Goal: Task Accomplishment & Management: Manage account settings

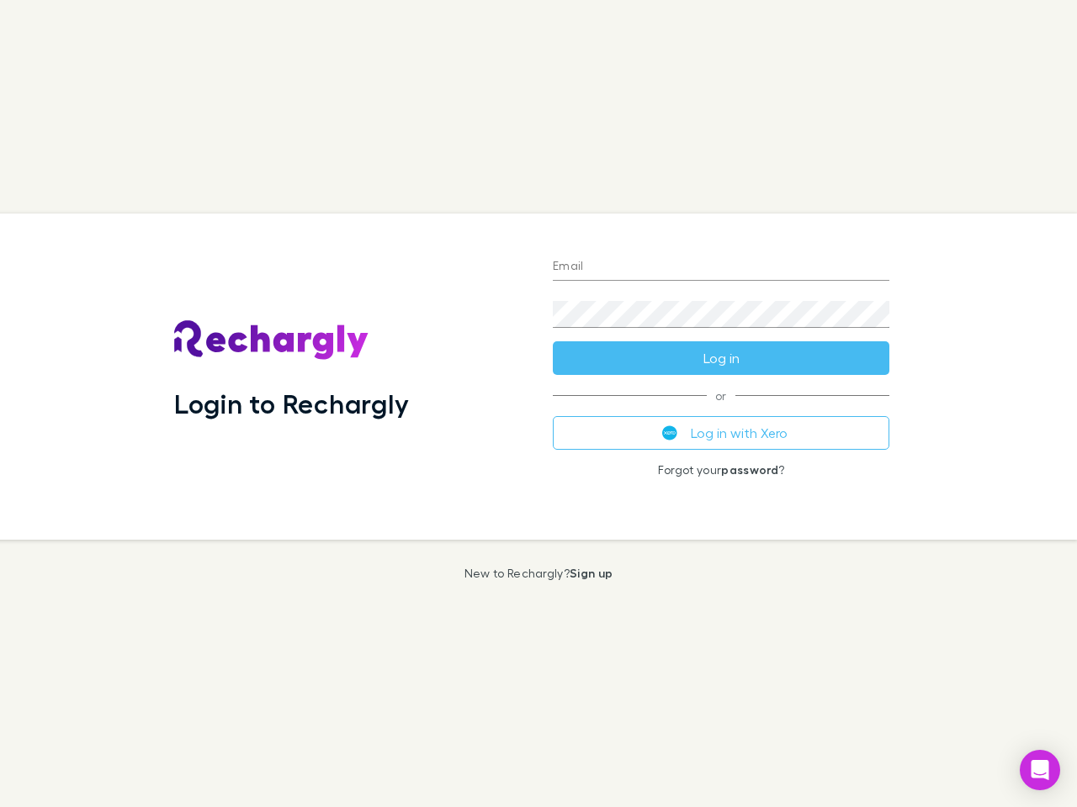
click at [538, 404] on div "Login to Rechargly" at bounding box center [350, 377] width 378 height 326
click at [721, 267] on input "Email" at bounding box center [721, 267] width 336 height 27
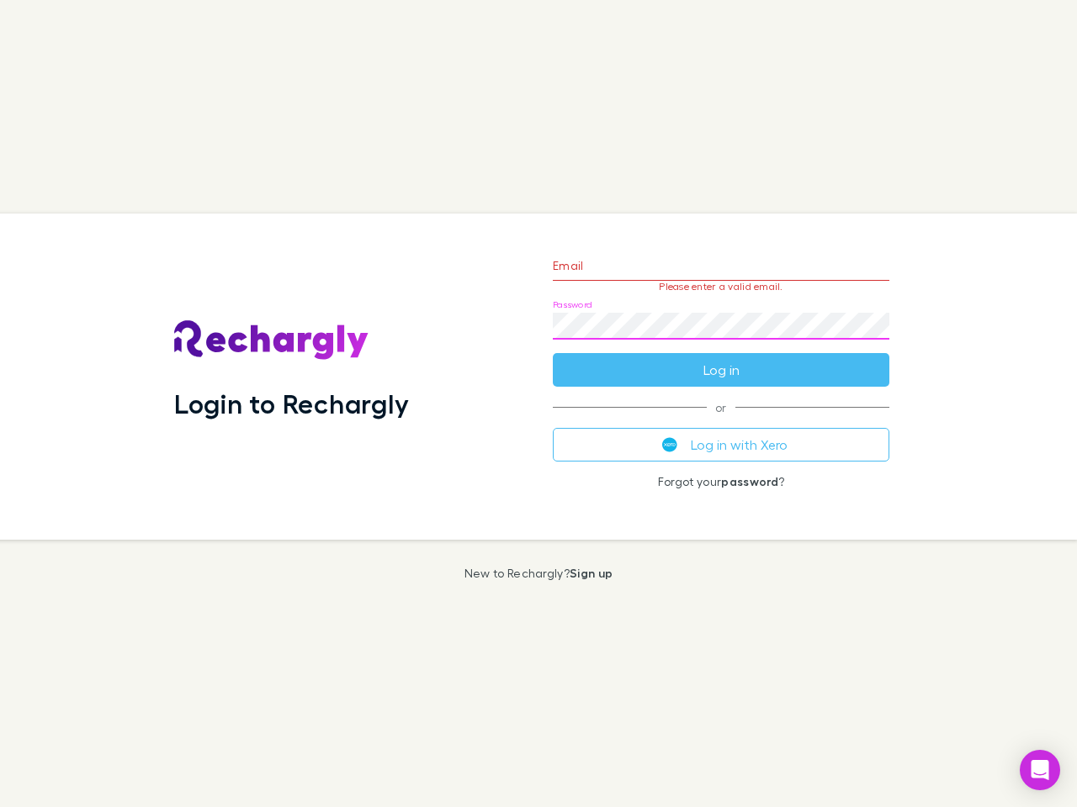
click at [721, 358] on form "Email Please enter a valid email. Password Log in" at bounding box center [721, 314] width 336 height 146
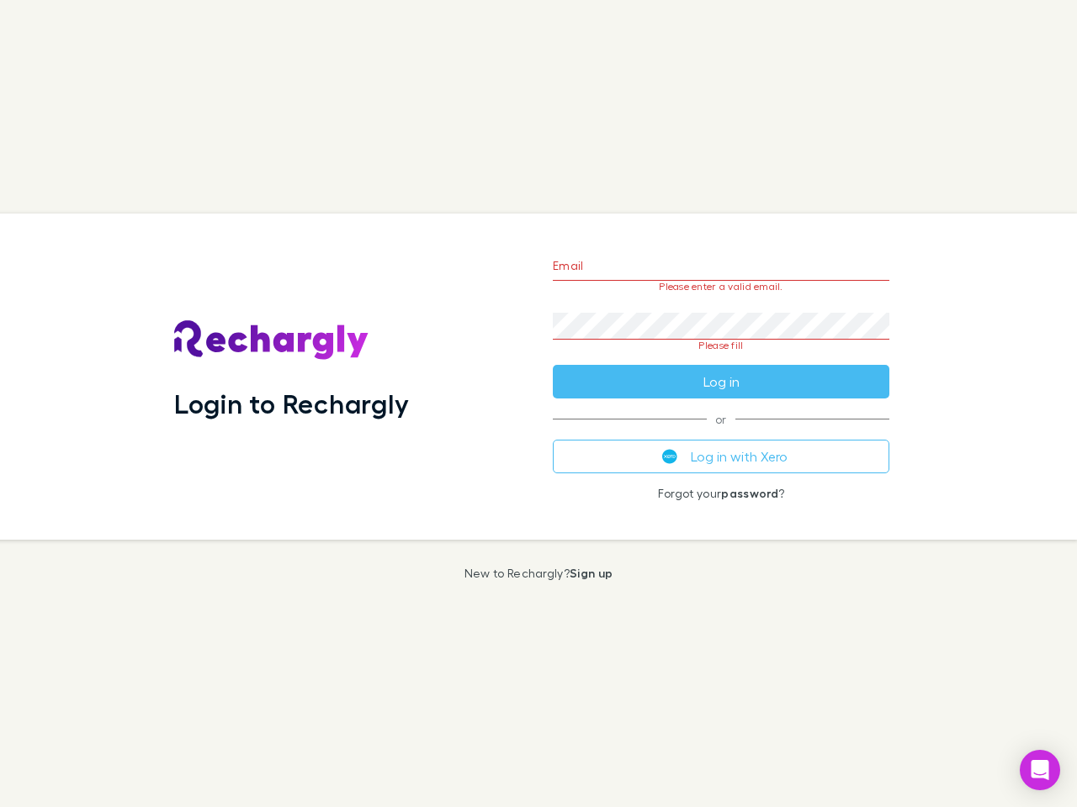
click at [721, 433] on div "Email Please enter a valid email. Password Please fill Log in or Log in with Xe…" at bounding box center [720, 377] width 363 height 326
click at [1040, 770] on icon "Open Intercom Messenger" at bounding box center [1040, 770] width 18 height 20
